Goal: Task Accomplishment & Management: Manage account settings

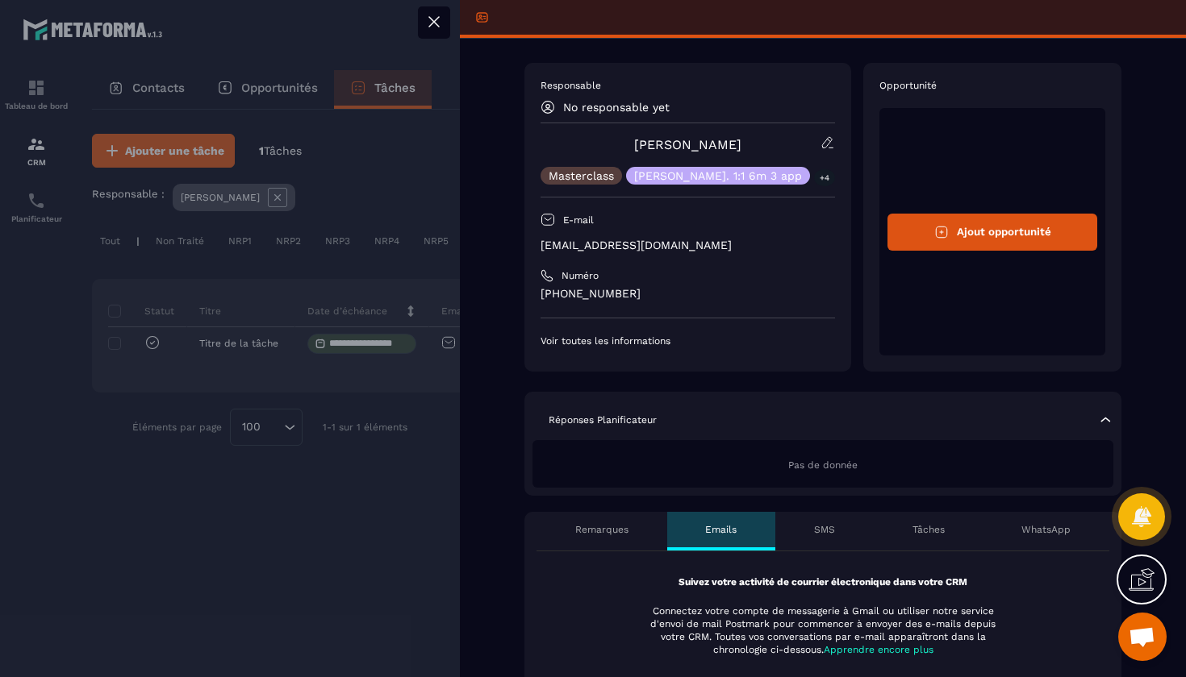
click at [647, 106] on p "No responsable yet" at bounding box center [616, 107] width 106 height 13
click at [438, 19] on icon at bounding box center [433, 21] width 19 height 19
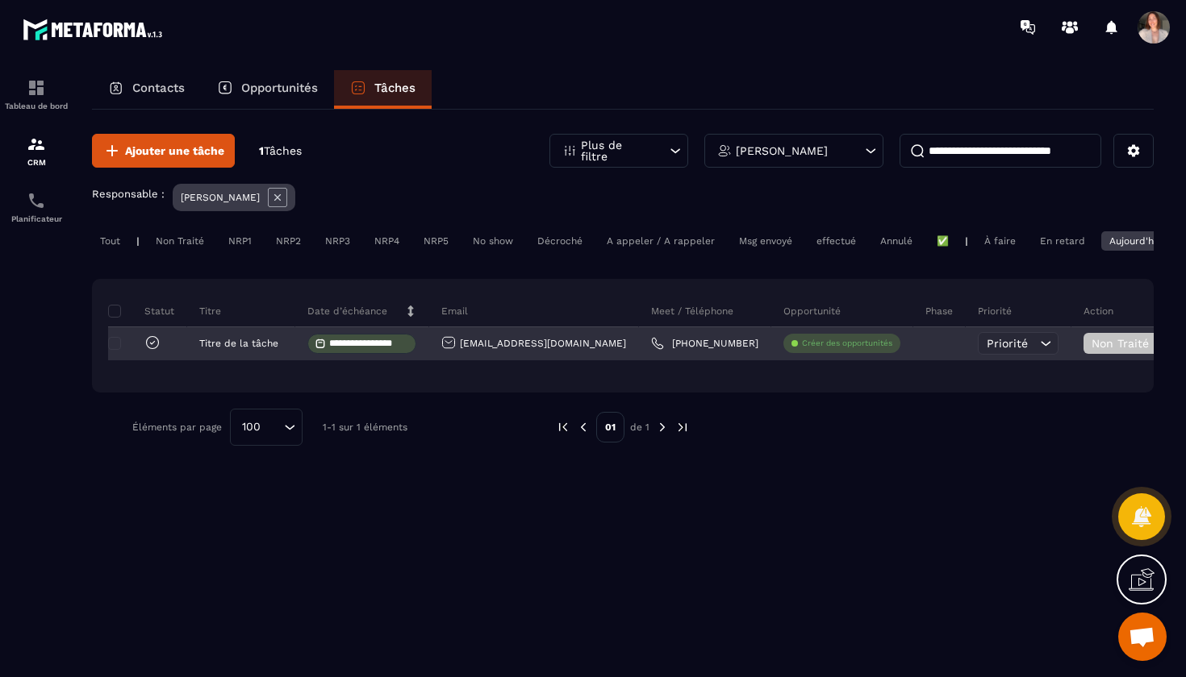
click at [151, 346] on icon at bounding box center [152, 343] width 16 height 16
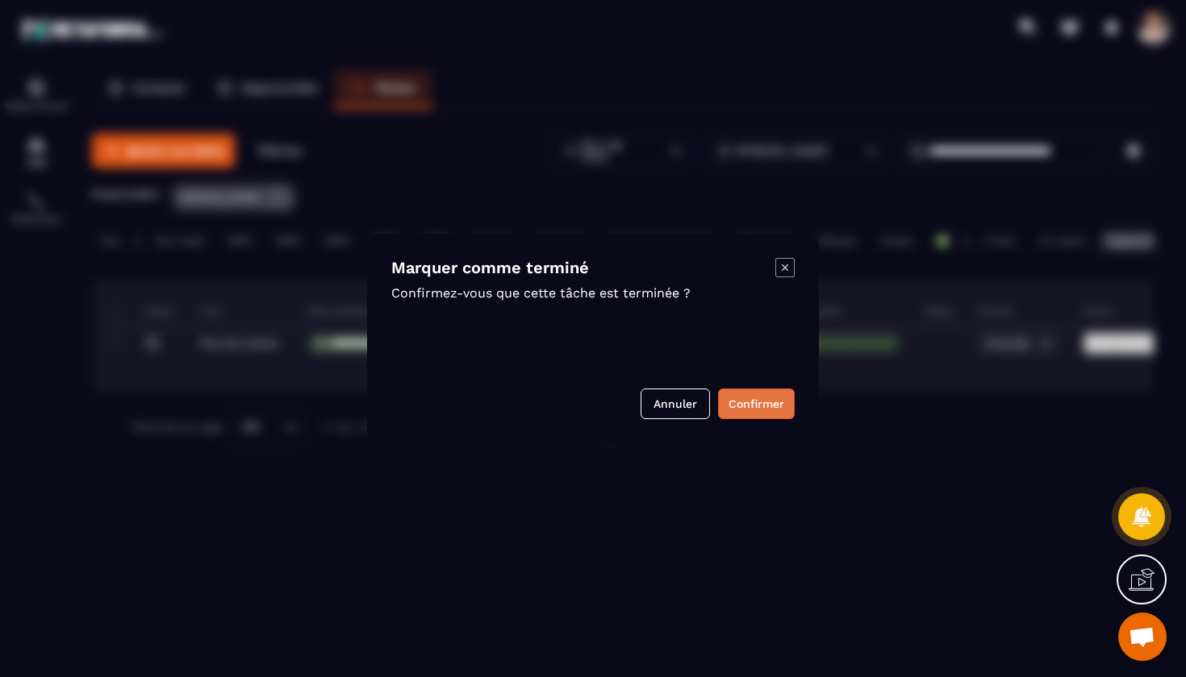
click at [735, 408] on button "Confirmer" at bounding box center [756, 404] width 77 height 31
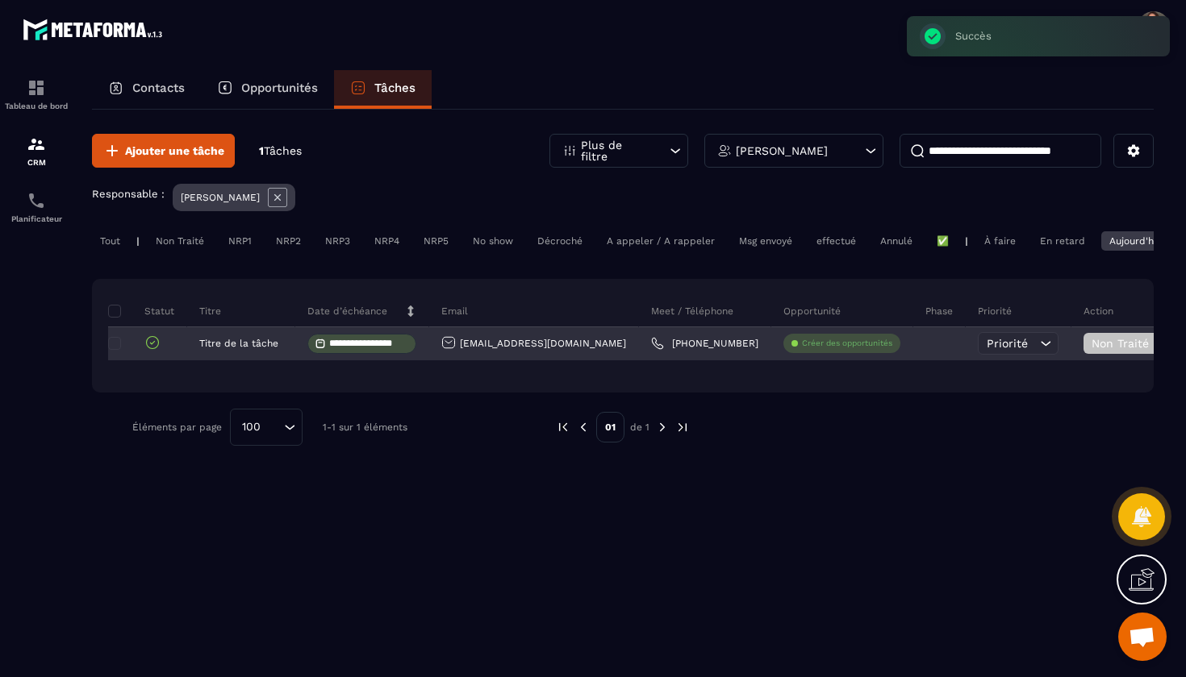
click at [986, 348] on span "Priorité" at bounding box center [1006, 343] width 41 height 13
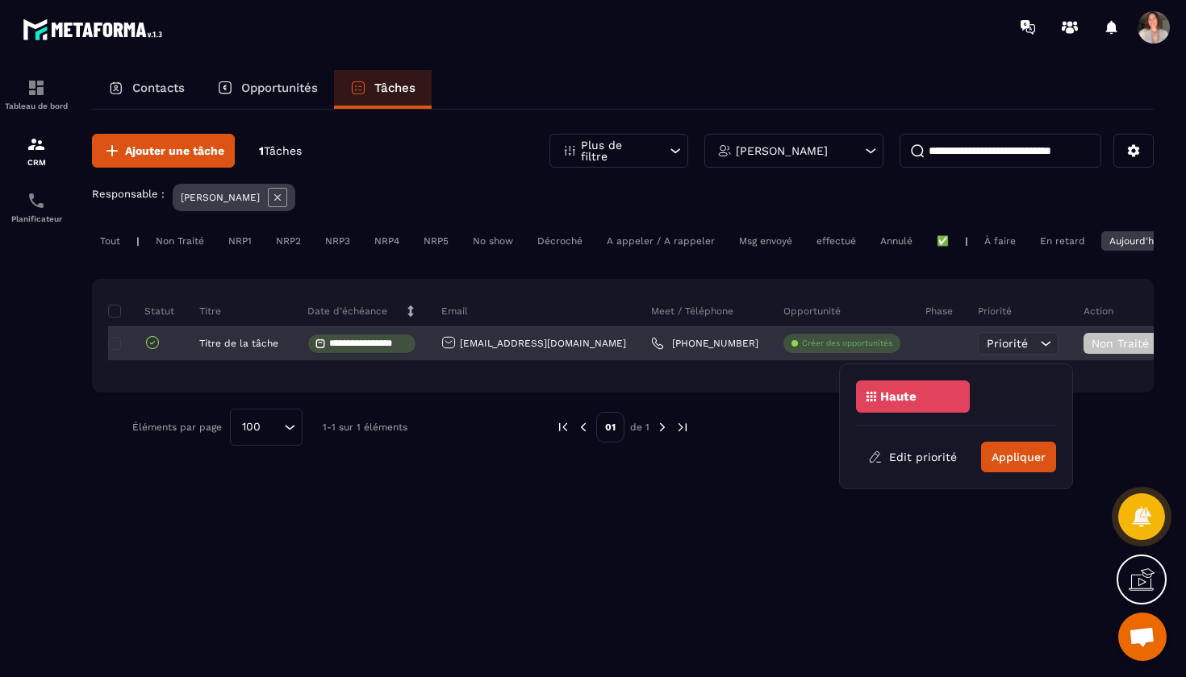
click at [986, 348] on span "Priorité" at bounding box center [1006, 343] width 41 height 13
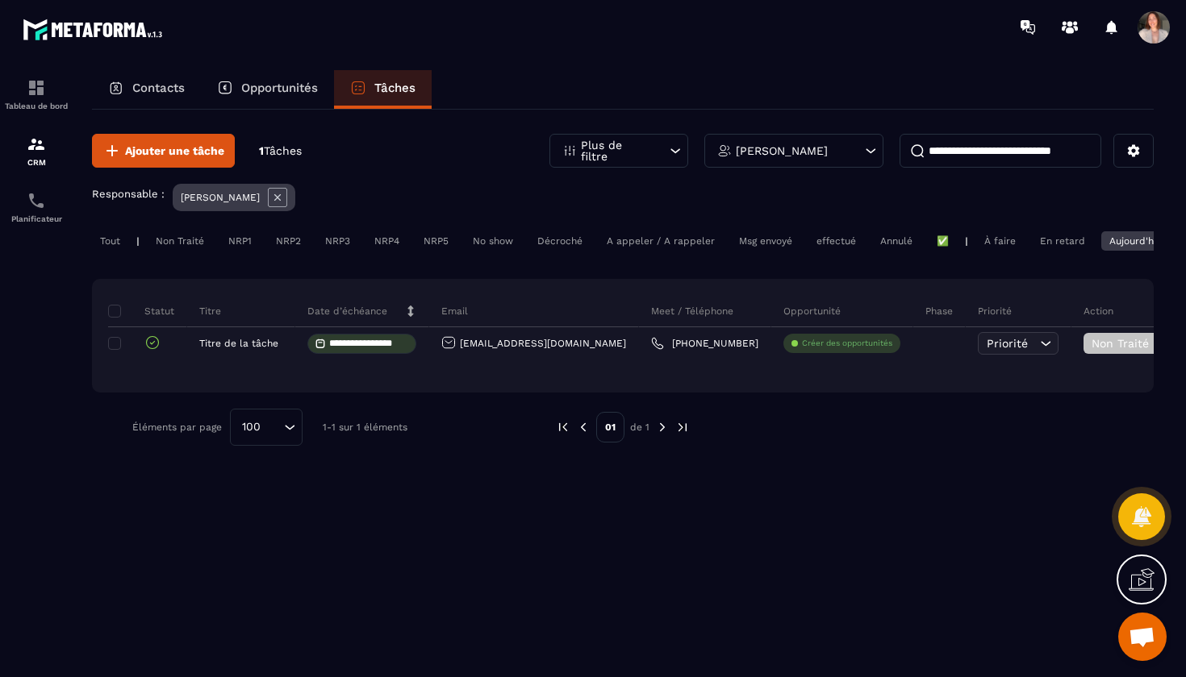
click at [1054, 242] on div "En retard" at bounding box center [1062, 240] width 61 height 19
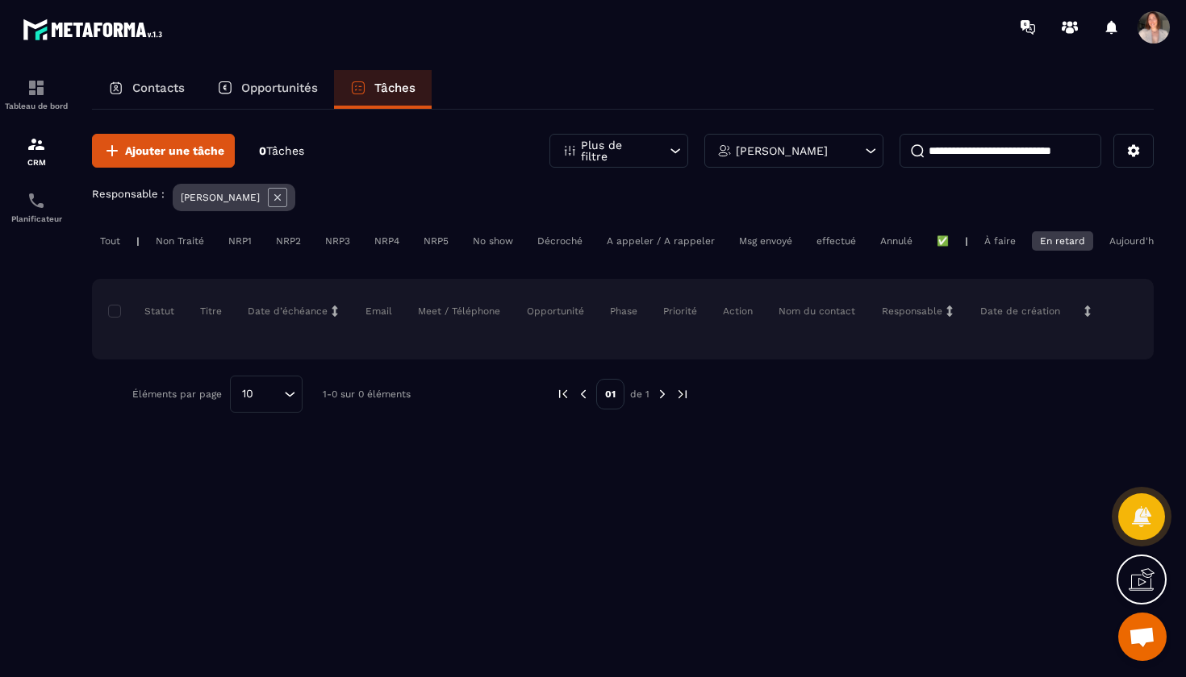
click at [1113, 238] on div "Aujourd'hui" at bounding box center [1135, 240] width 69 height 19
click at [297, 93] on p "Opportunités" at bounding box center [279, 88] width 77 height 15
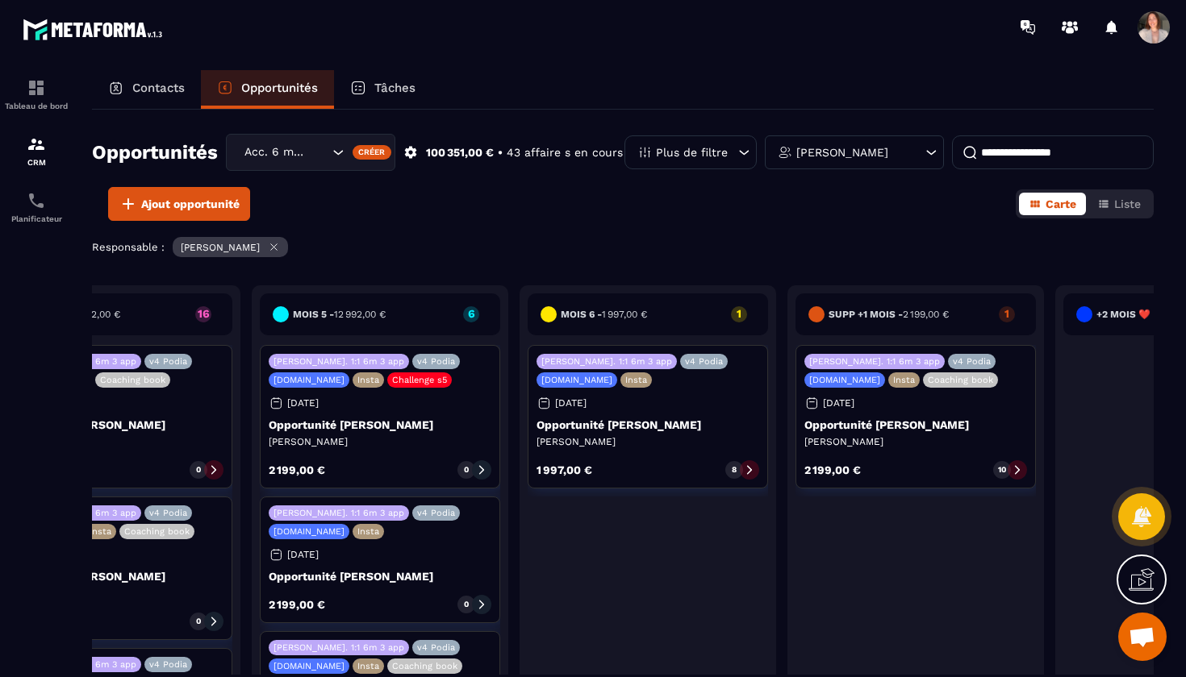
scroll to position [0, 1449]
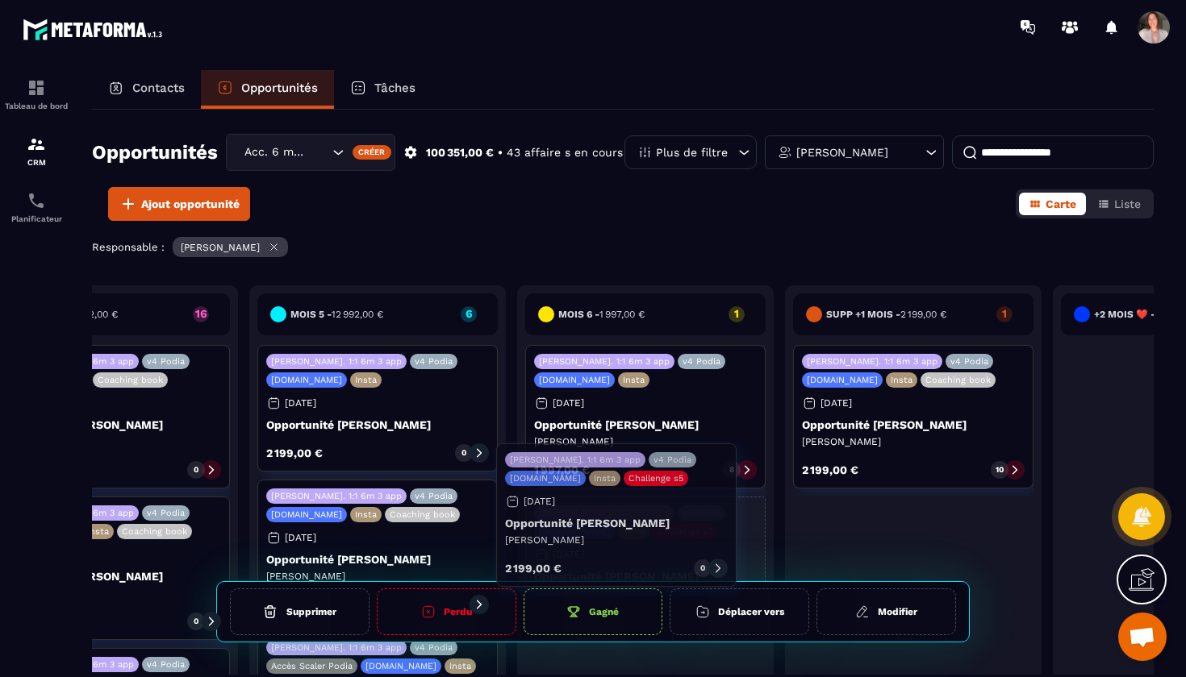
drag, startPoint x: 373, startPoint y: 414, endPoint x: 613, endPoint y: 511, distance: 258.3
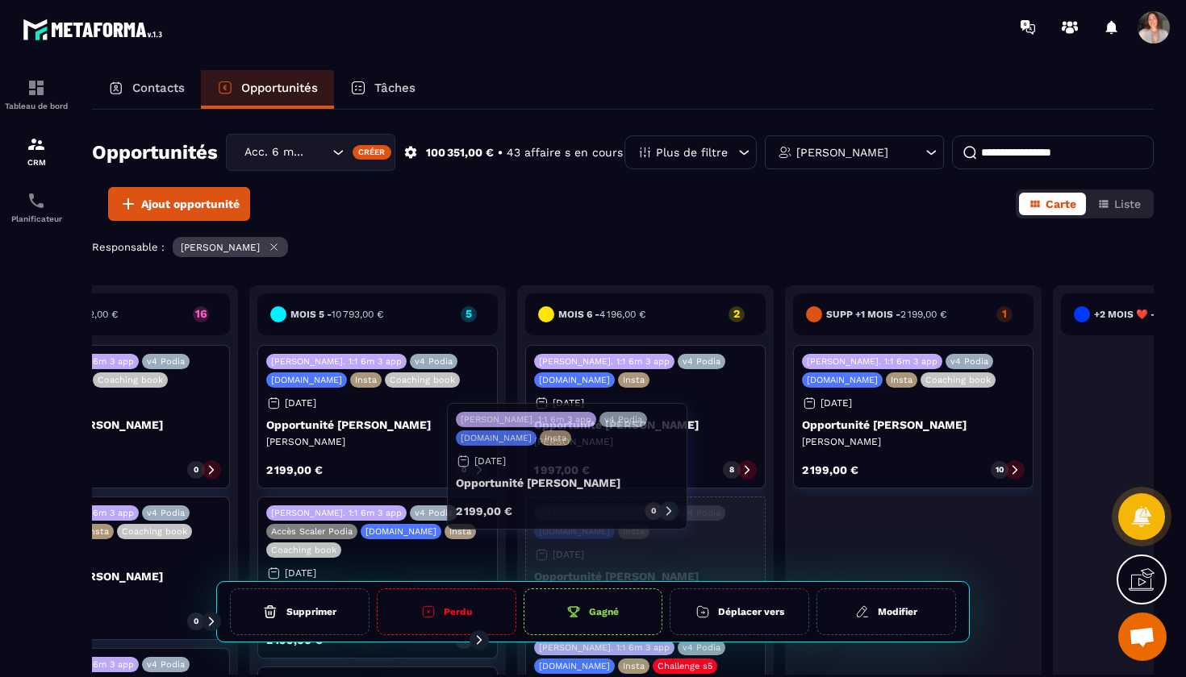
drag, startPoint x: 398, startPoint y: 396, endPoint x: 588, endPoint y: 449, distance: 196.9
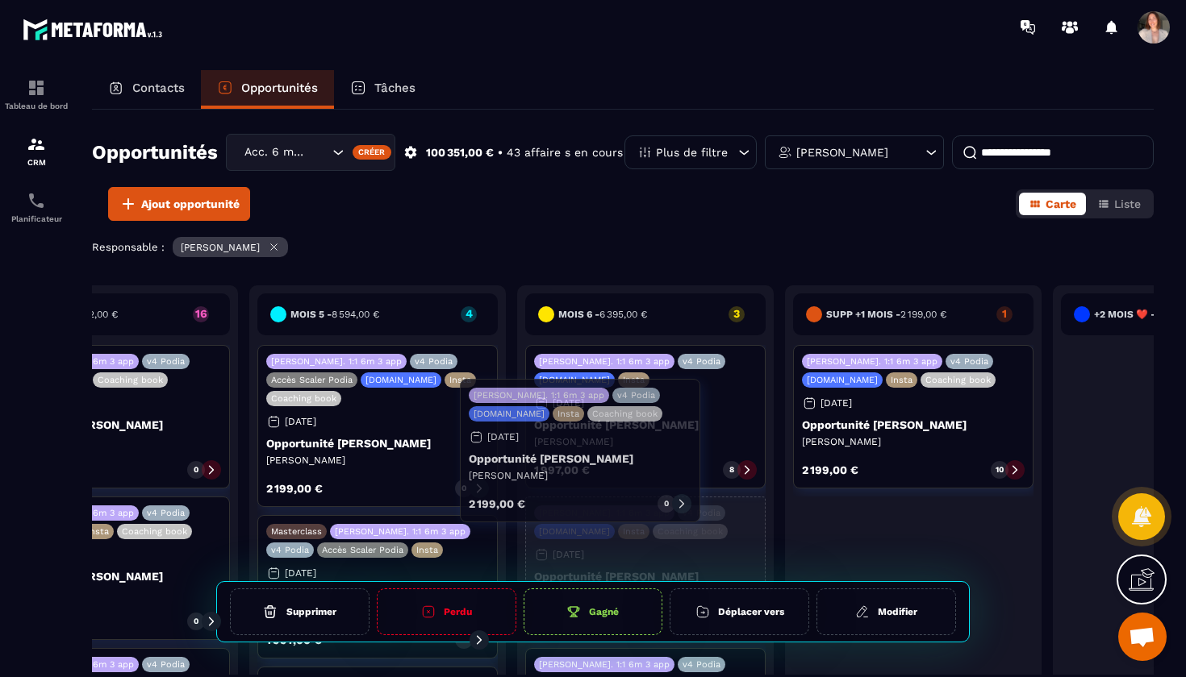
drag, startPoint x: 369, startPoint y: 423, endPoint x: 572, endPoint y: 453, distance: 205.5
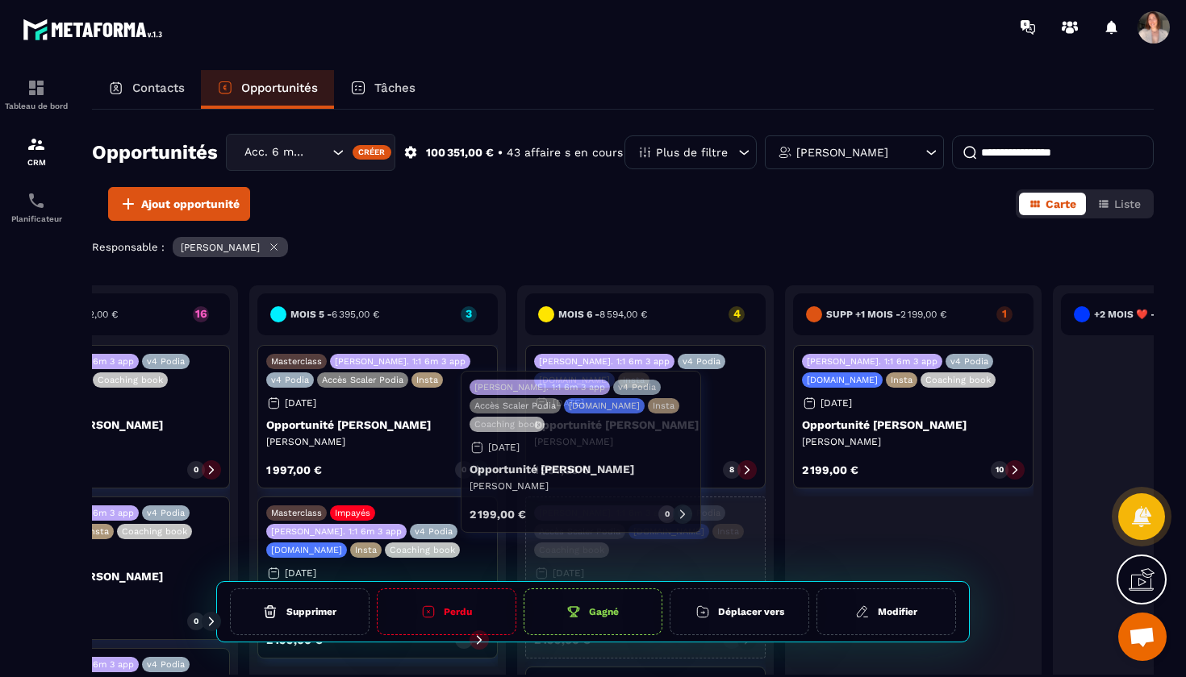
drag, startPoint x: 375, startPoint y: 444, endPoint x: 577, endPoint y: 467, distance: 203.8
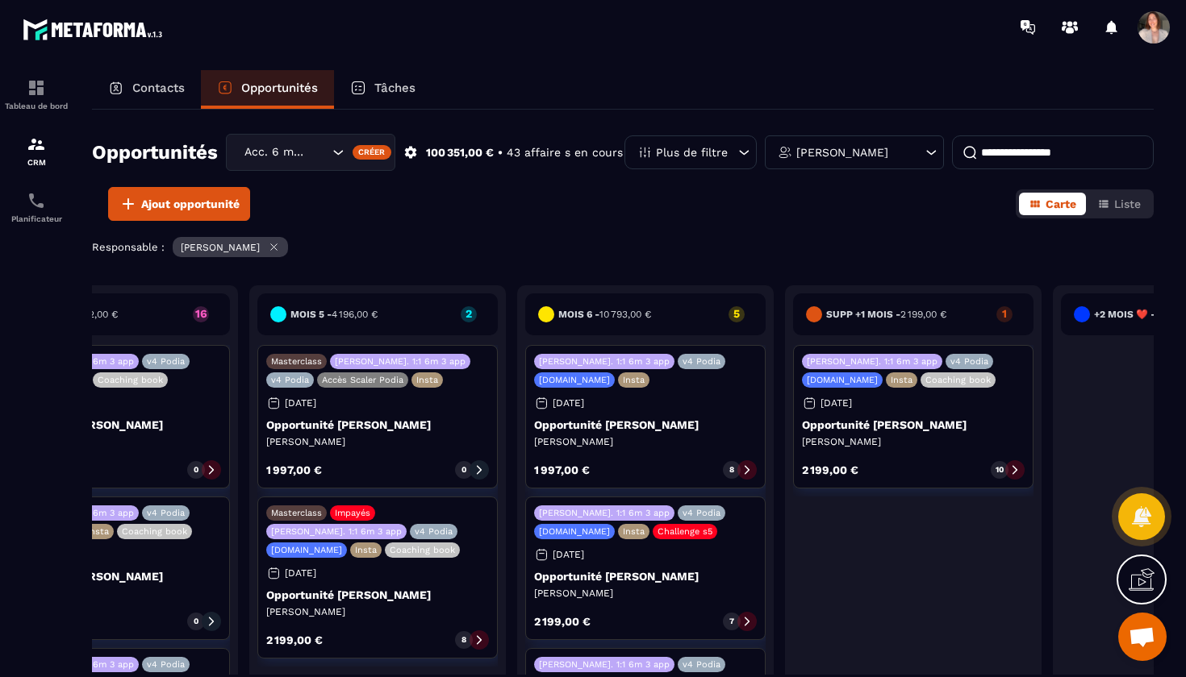
scroll to position [0, 0]
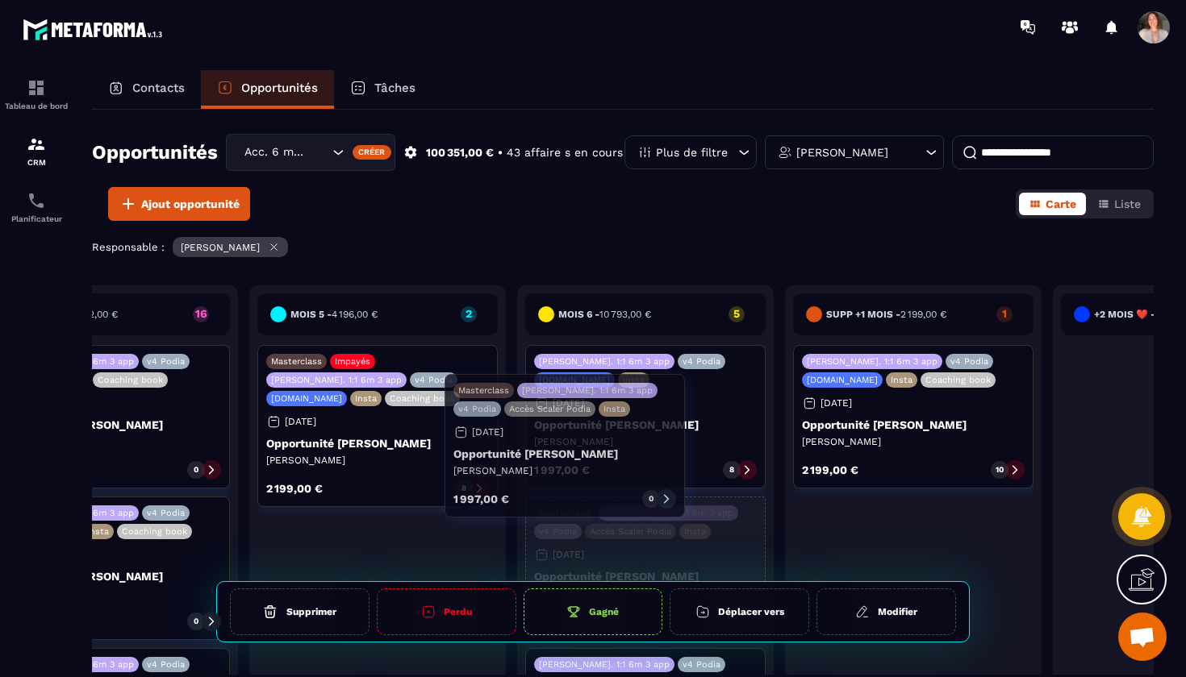
drag, startPoint x: 412, startPoint y: 439, endPoint x: 599, endPoint y: 465, distance: 189.0
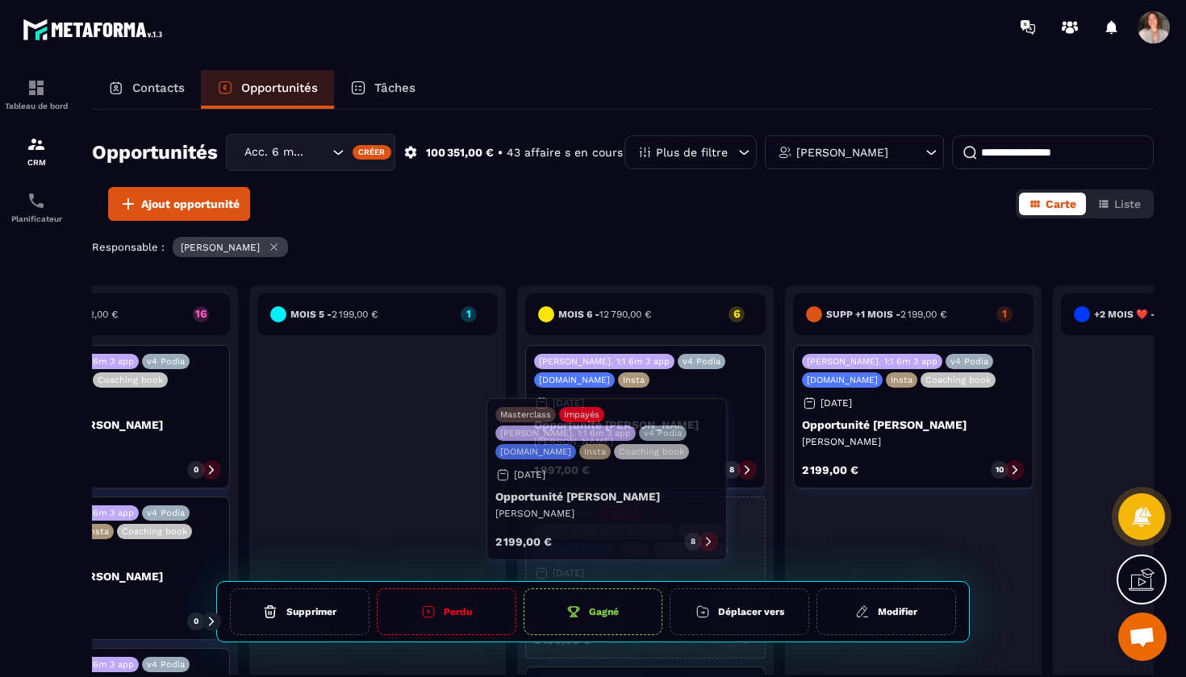
drag, startPoint x: 384, startPoint y: 432, endPoint x: 613, endPoint y: 481, distance: 234.3
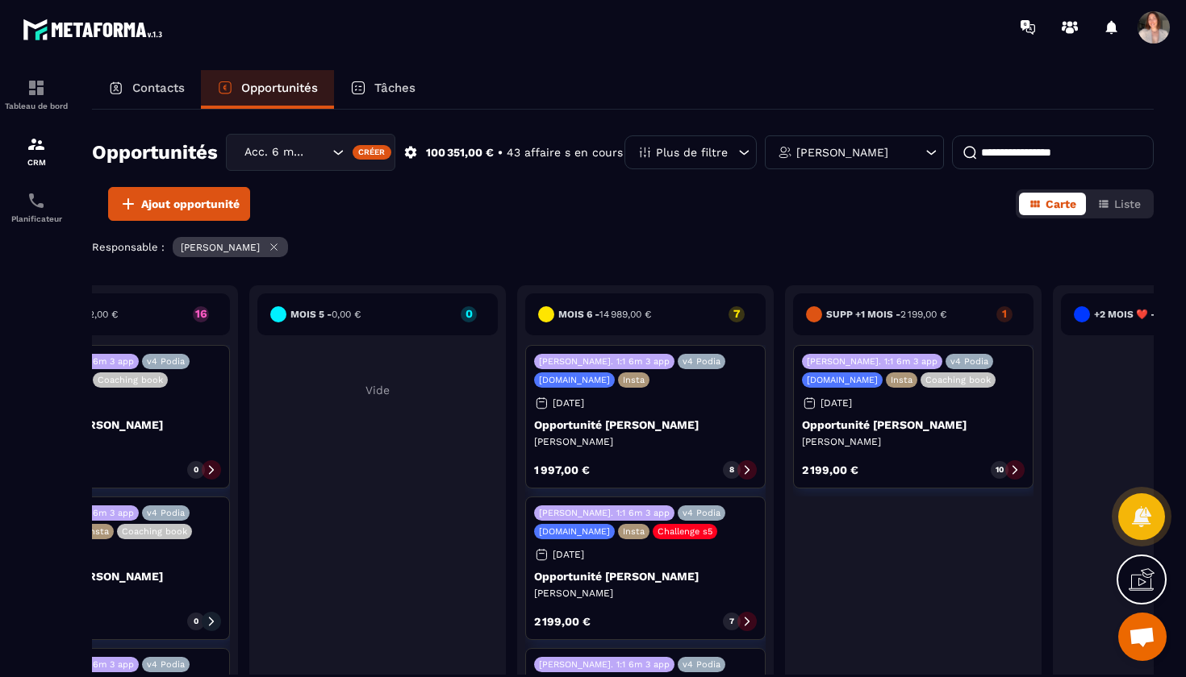
click at [391, 80] on div "Tâches" at bounding box center [383, 89] width 98 height 39
